Goal: Check status: Check status

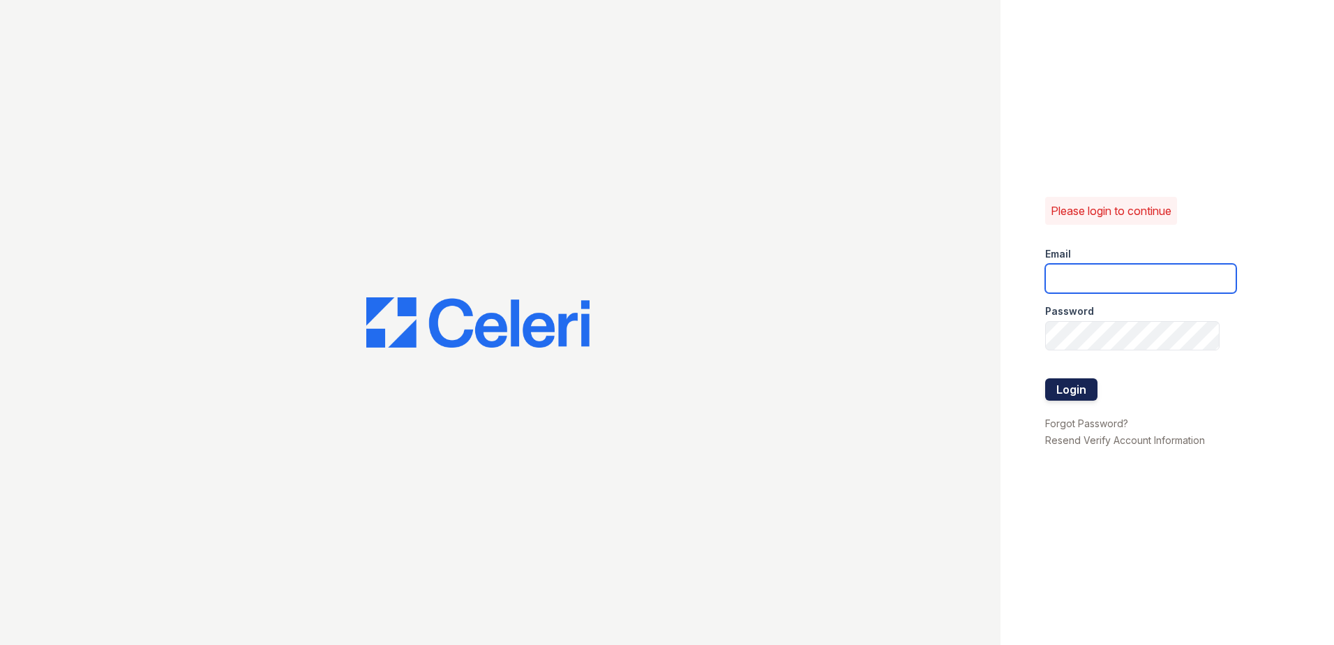
type input "[EMAIL_ADDRESS][DOMAIN_NAME]"
click at [1063, 394] on button "Login" at bounding box center [1071, 389] width 52 height 22
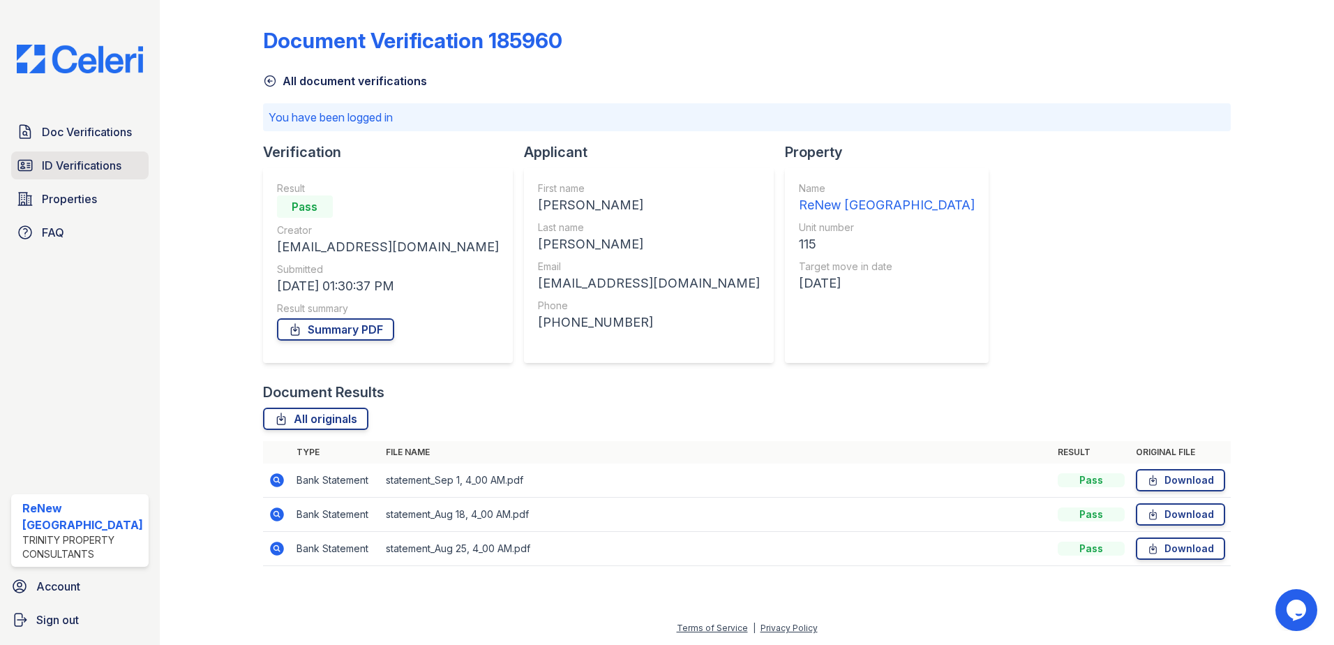
drag, startPoint x: 75, startPoint y: 164, endPoint x: 130, endPoint y: 164, distance: 54.4
click at [75, 164] on span "ID Verifications" at bounding box center [82, 165] width 80 height 17
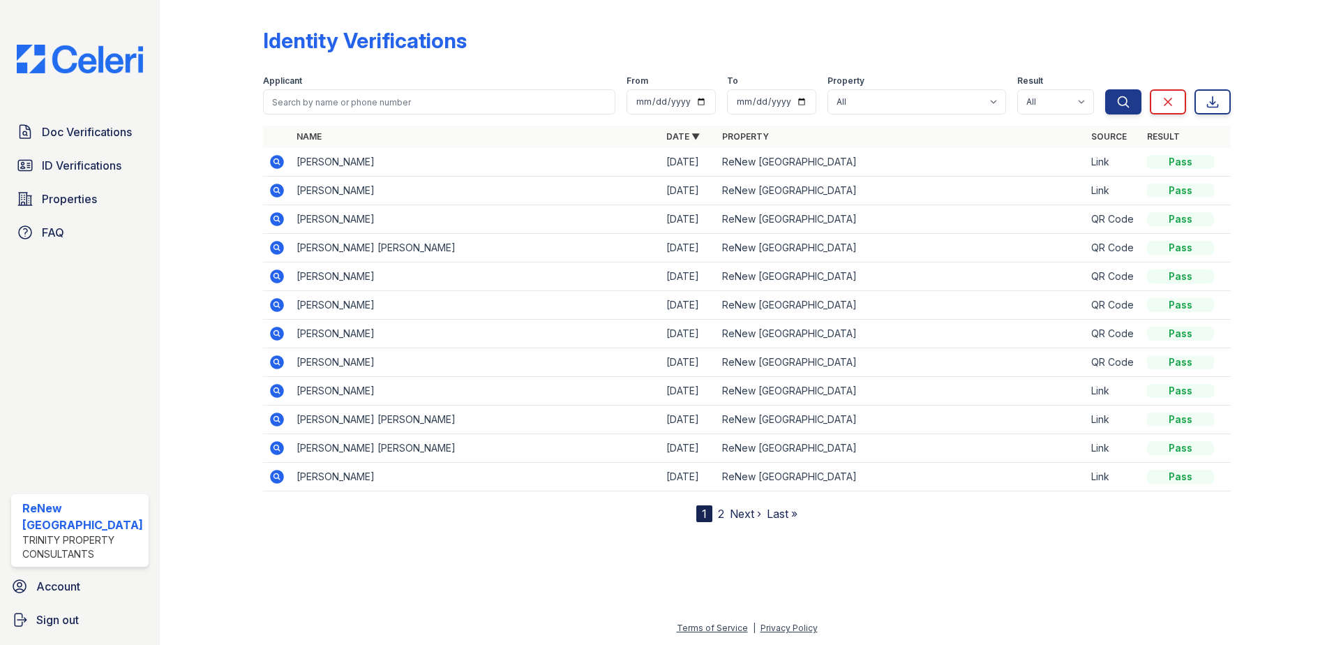
click at [351, 166] on td "[PERSON_NAME]" at bounding box center [476, 162] width 370 height 29
click at [273, 161] on icon at bounding box center [277, 162] width 17 height 17
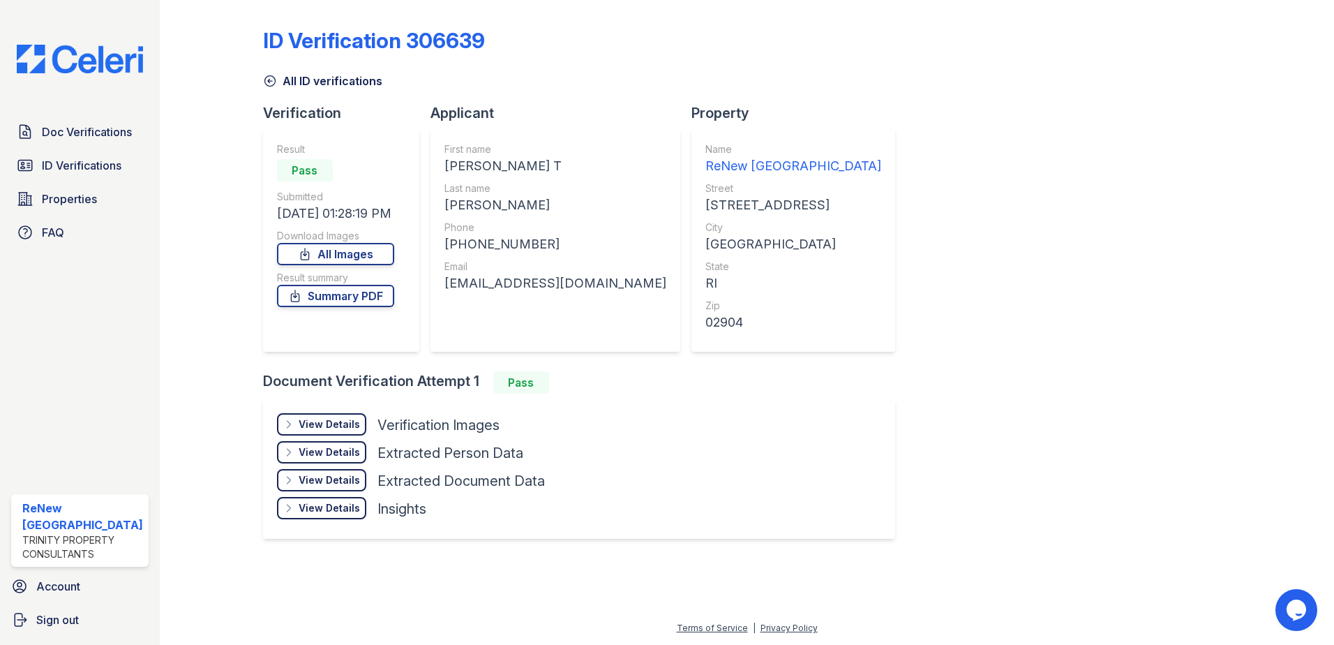
drag, startPoint x: 1257, startPoint y: 109, endPoint x: 826, endPoint y: 103, distance: 430.6
click at [1256, 107] on div at bounding box center [1271, 282] width 81 height 553
click at [84, 128] on span "Doc Verifications" at bounding box center [87, 132] width 90 height 17
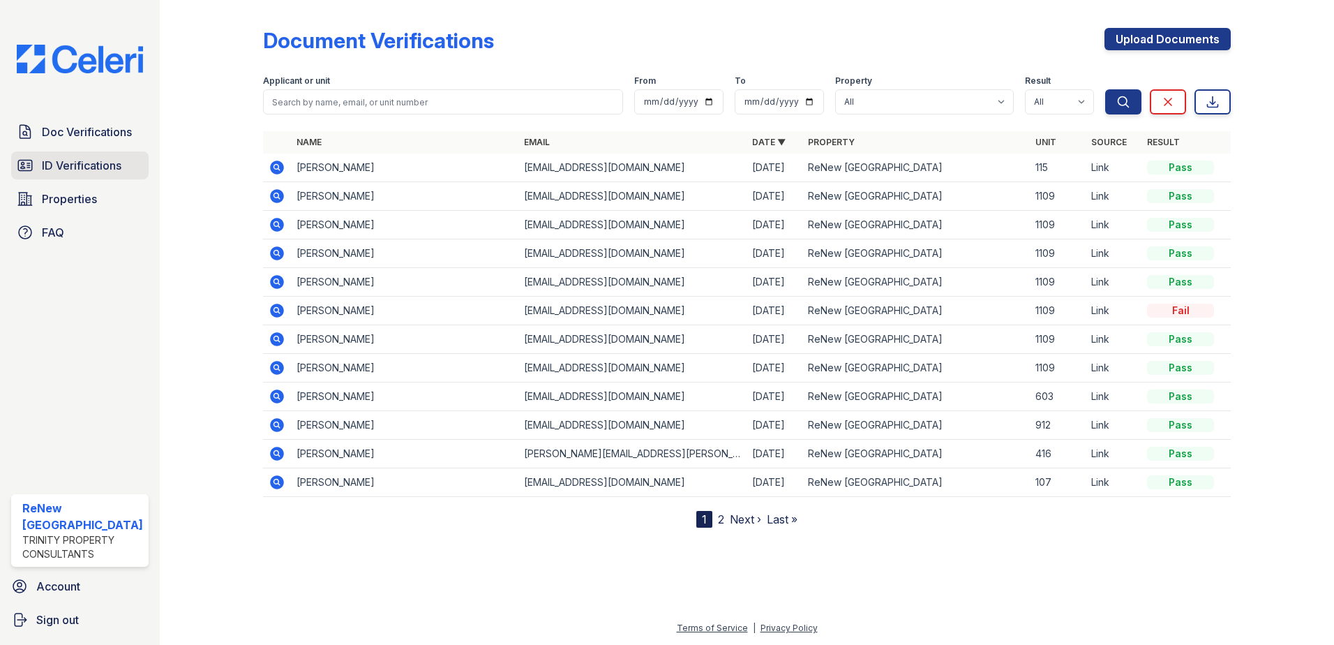
click at [63, 170] on span "ID Verifications" at bounding box center [82, 165] width 80 height 17
